Goal: Information Seeking & Learning: Learn about a topic

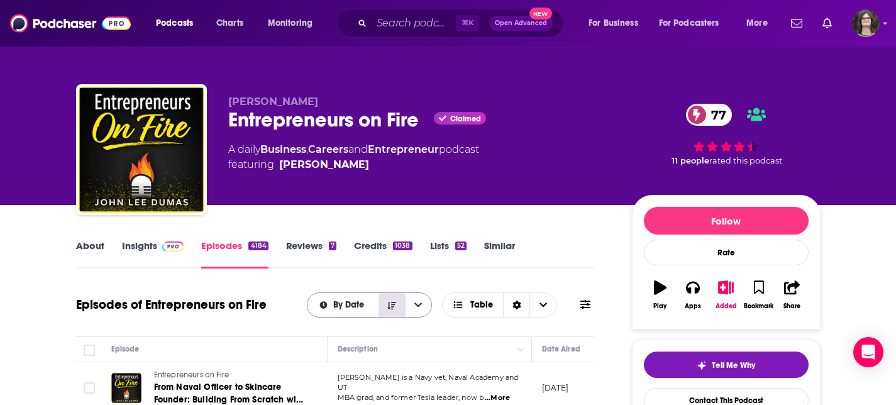
click at [392, 306] on icon "Sort Direction" at bounding box center [391, 305] width 9 height 8
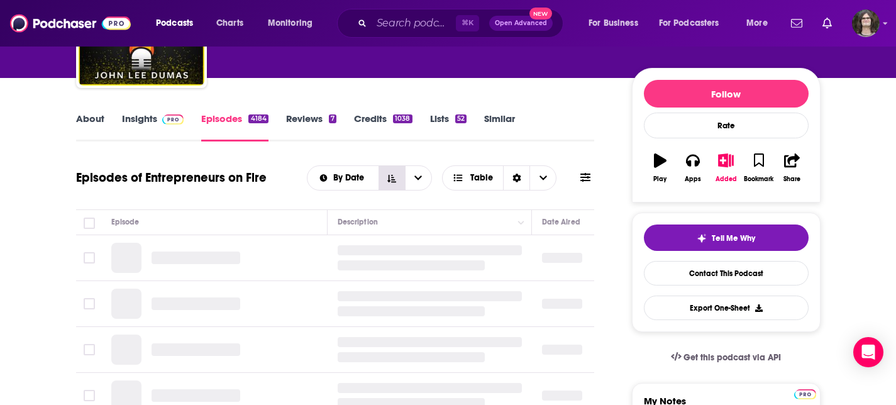
scroll to position [148, 0]
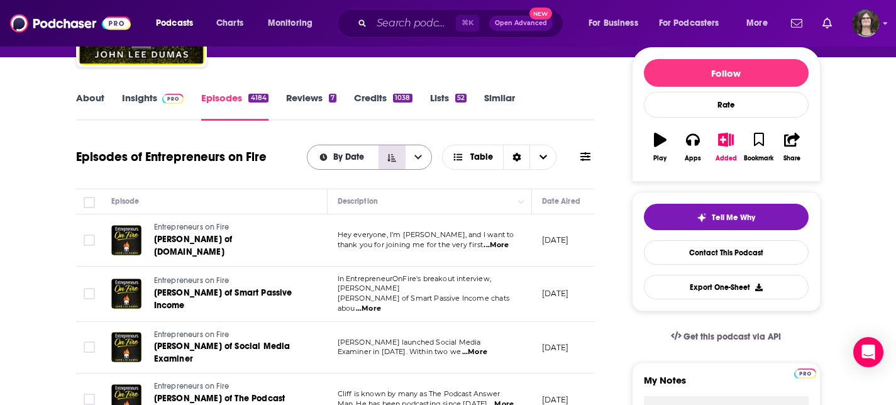
click at [395, 161] on icon "Sort Direction" at bounding box center [391, 157] width 9 height 8
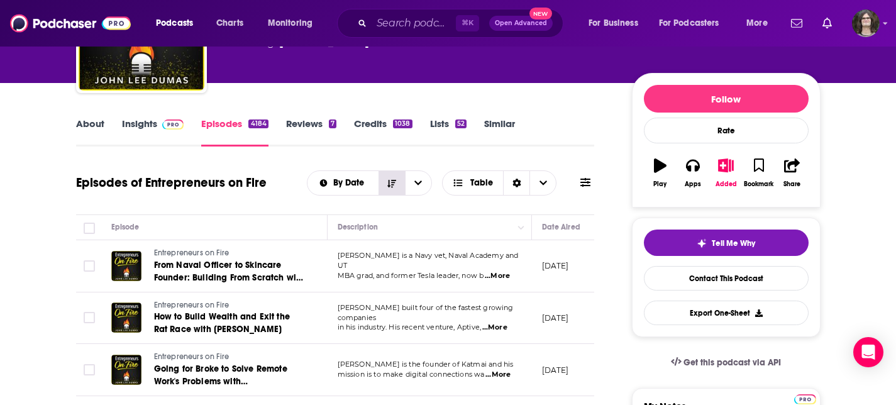
scroll to position [121, 0]
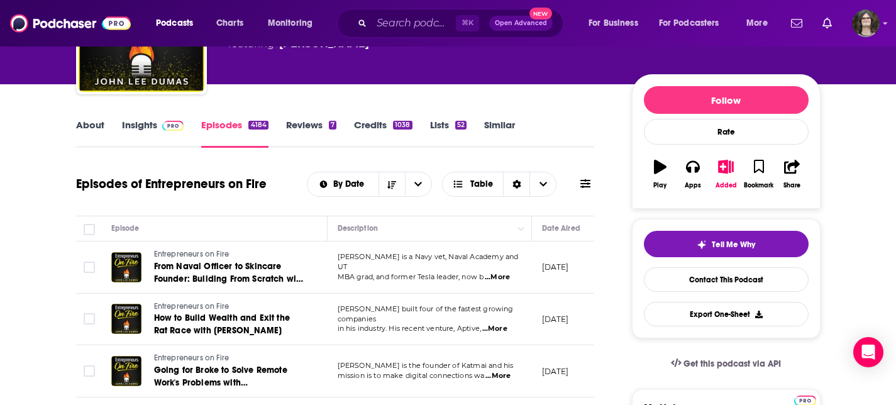
drag, startPoint x: 189, startPoint y: 114, endPoint x: 179, endPoint y: 116, distance: 10.4
click at [148, 126] on link "Insights" at bounding box center [153, 133] width 62 height 29
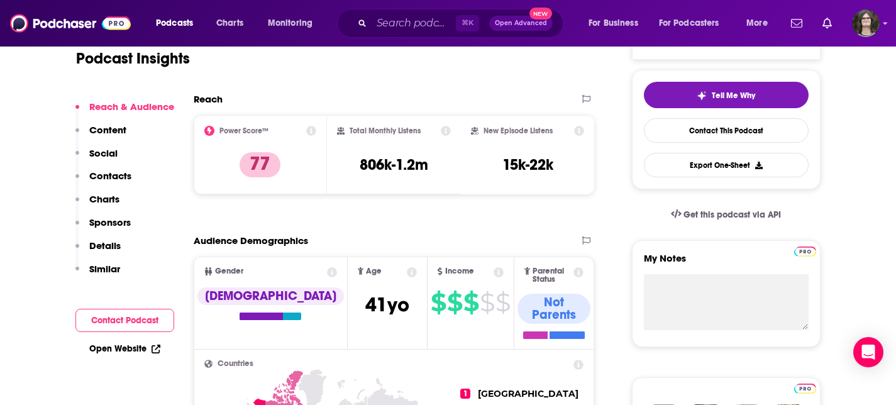
scroll to position [265, 0]
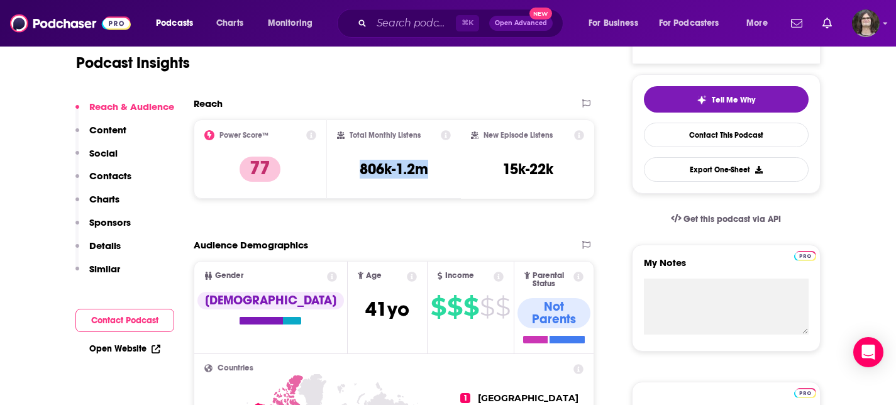
drag, startPoint x: 443, startPoint y: 174, endPoint x: 355, endPoint y: 168, distance: 88.3
click at [355, 168] on div "Total Monthly Listens 806k-1.2m" at bounding box center [394, 159] width 114 height 58
copy h3 "806k-1.2m"
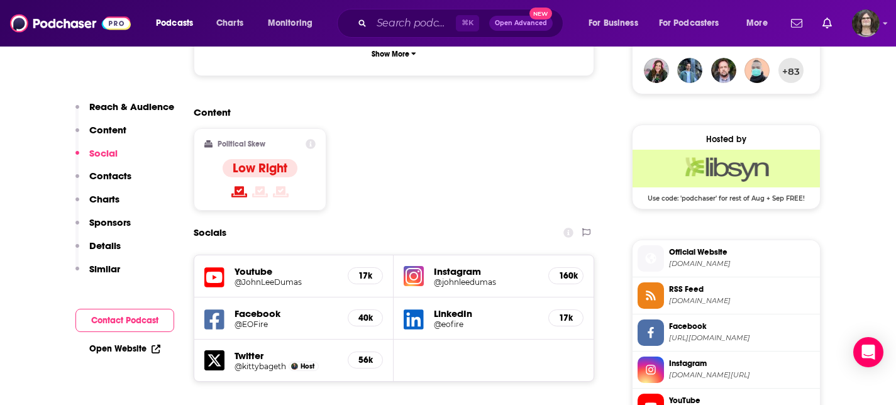
click at [502, 221] on div "Socials" at bounding box center [394, 233] width 401 height 24
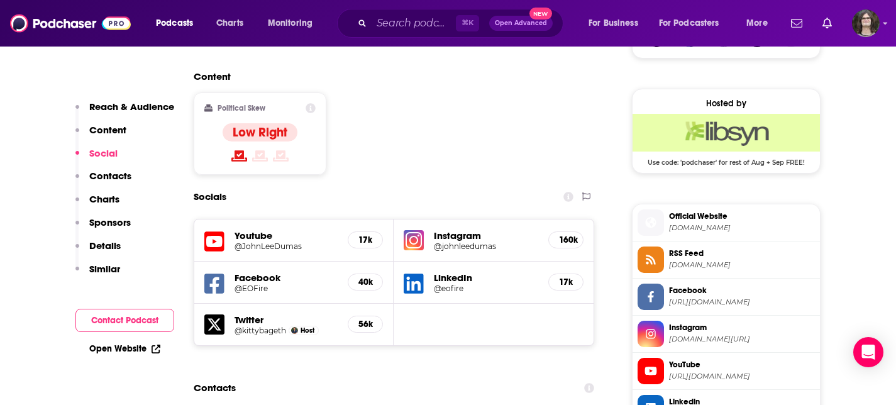
scroll to position [1057, 0]
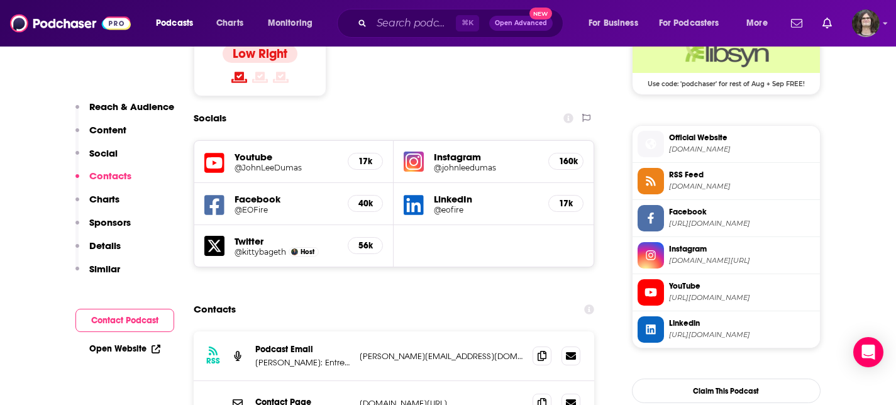
click at [691, 262] on span "[DOMAIN_NAME][URL]" at bounding box center [742, 260] width 146 height 9
click at [692, 292] on span "YouTube" at bounding box center [742, 286] width 146 height 11
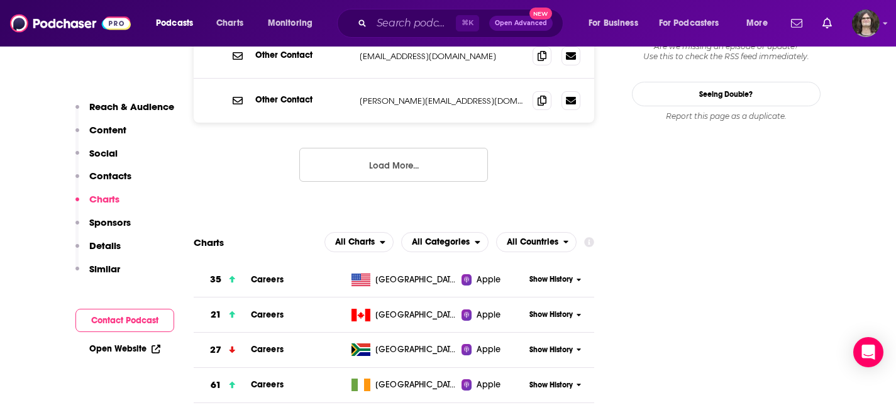
scroll to position [1503, 0]
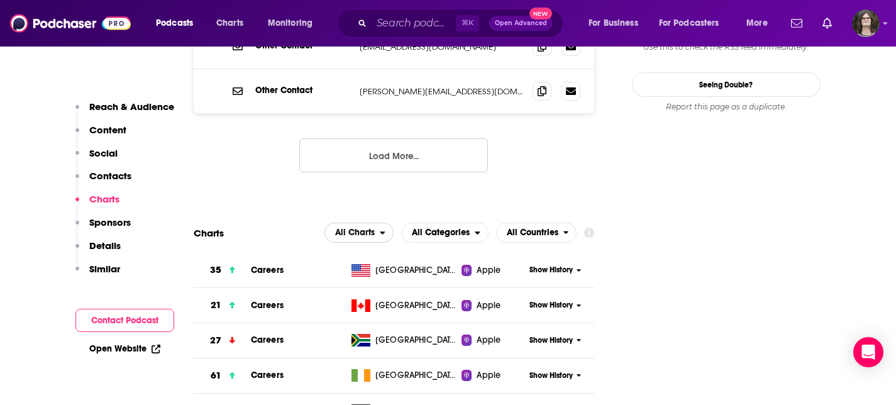
click at [382, 223] on button "All Charts" at bounding box center [359, 233] width 69 height 20
click at [464, 228] on span "All Categories" at bounding box center [441, 232] width 58 height 9
click at [442, 283] on span "Business" at bounding box center [444, 287] width 71 height 8
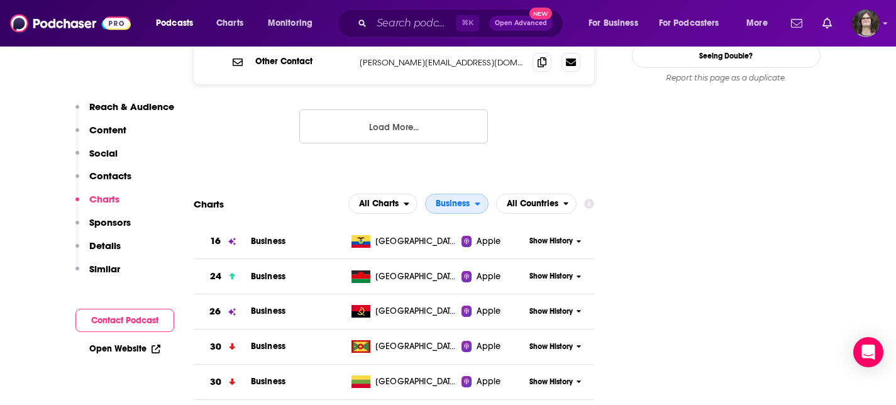
scroll to position [1520, 0]
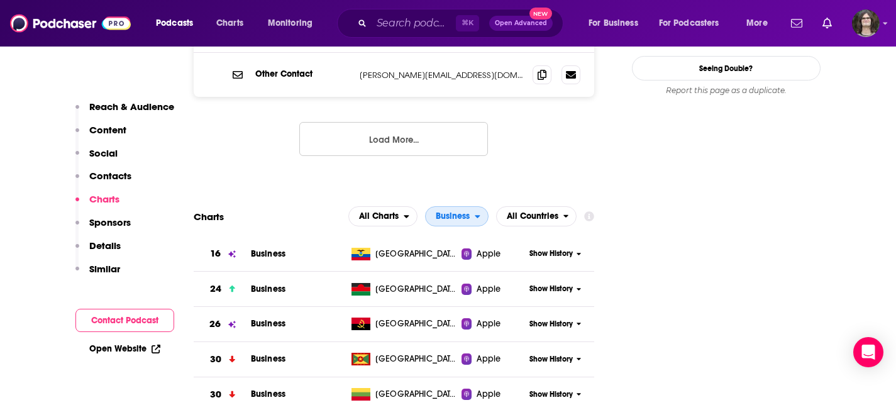
click at [461, 212] on span "Business" at bounding box center [453, 216] width 34 height 9
click at [476, 235] on span "All Categories" at bounding box center [467, 239] width 69 height 8
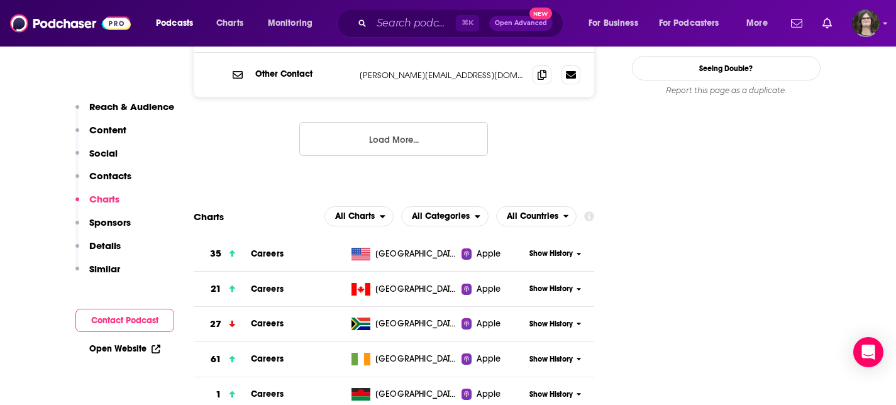
click at [411, 24] on input "Search podcasts, credits, & more..." at bounding box center [414, 23] width 84 height 20
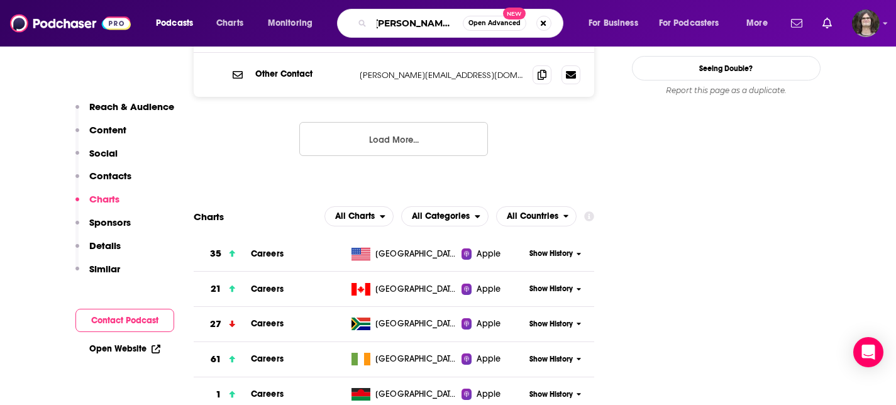
type input "[PERSON_NAME] makes money"
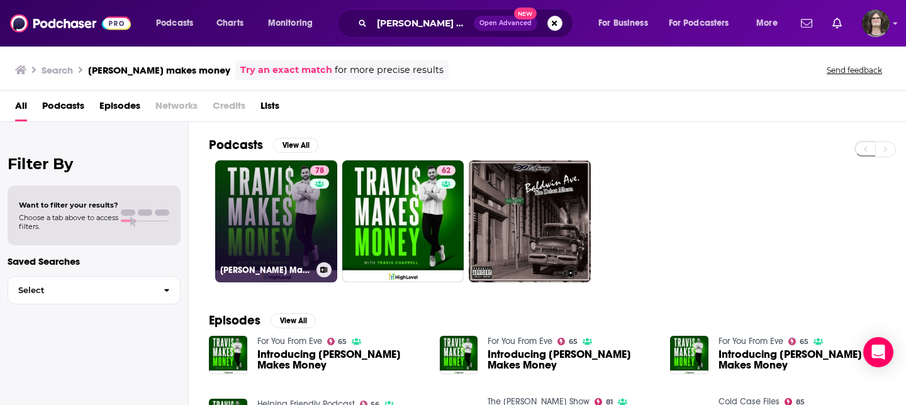
click at [262, 190] on link "78 [PERSON_NAME] Makes Money" at bounding box center [276, 221] width 122 height 122
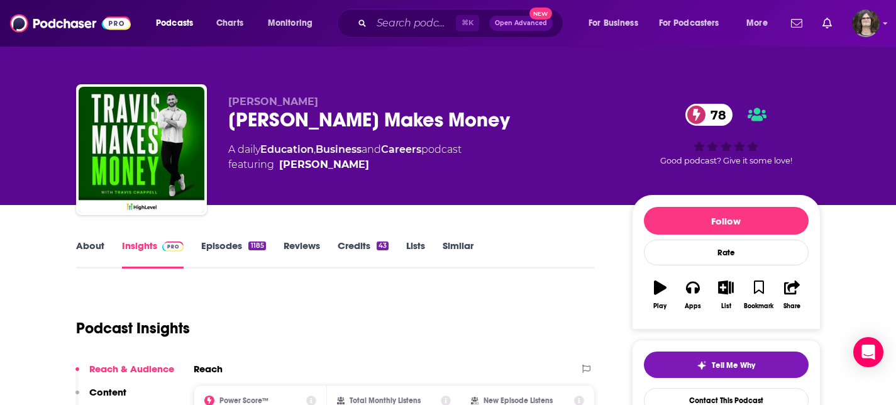
click at [243, 251] on link "Episodes 1185" at bounding box center [233, 254] width 64 height 29
